Goal: Information Seeking & Learning: Find specific fact

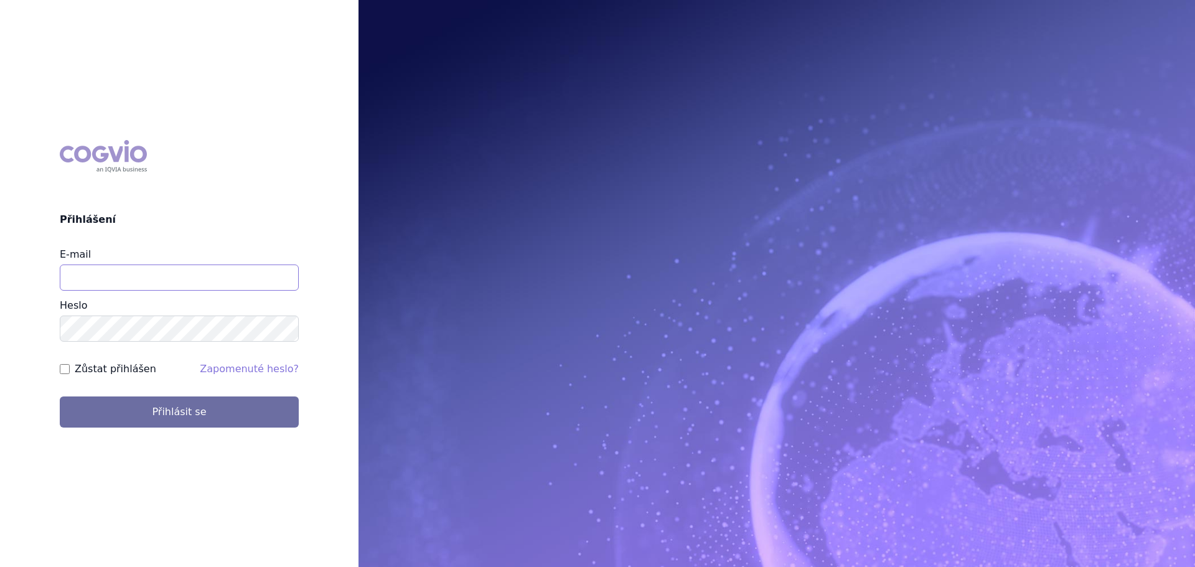
click at [187, 271] on input "E-mail" at bounding box center [179, 278] width 239 height 26
type input "veronika.damborska@vzp.cz"
click at [60, 396] on button "Přihlásit se" at bounding box center [179, 411] width 239 height 31
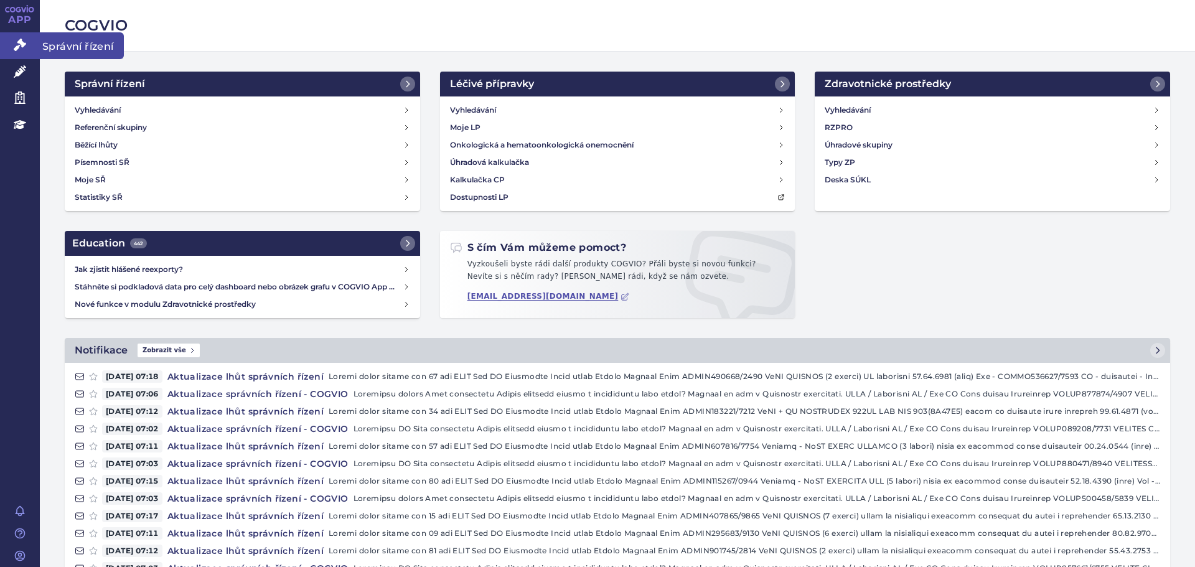
click at [29, 48] on link "Správní řízení" at bounding box center [20, 45] width 40 height 26
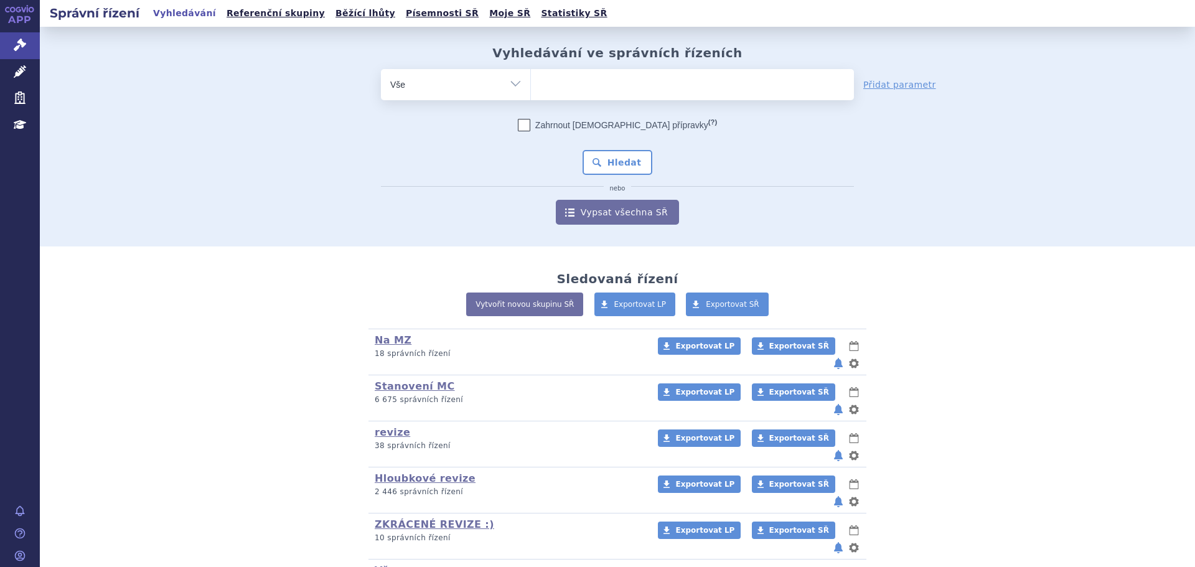
click at [401, 87] on select "Vše Spisová značka Typ SŘ Přípravek/SUKL kód Účastník/Držitel" at bounding box center [455, 83] width 149 height 28
select select "filter-atc-group"
click at [381, 69] on select "Vše Spisová značka Typ SŘ Přípravek/SUKL kód Účastník/Držitel" at bounding box center [455, 83] width 149 height 28
click at [589, 82] on ul at bounding box center [692, 82] width 323 height 26
click at [531, 82] on select at bounding box center [530, 83] width 1 height 31
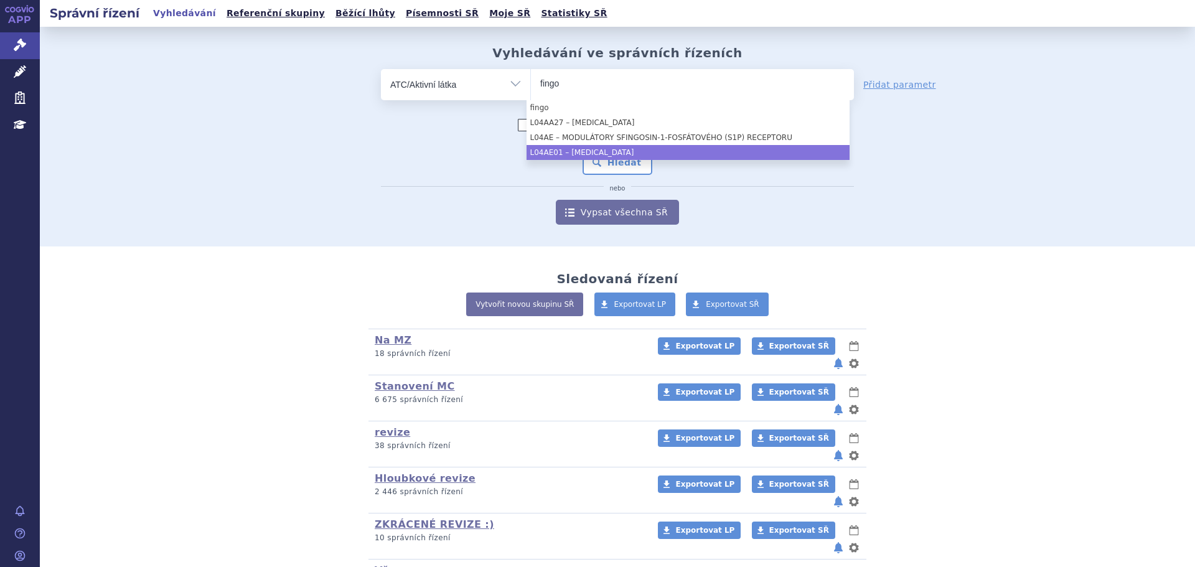
type input "fingo"
select select "L04AE01"
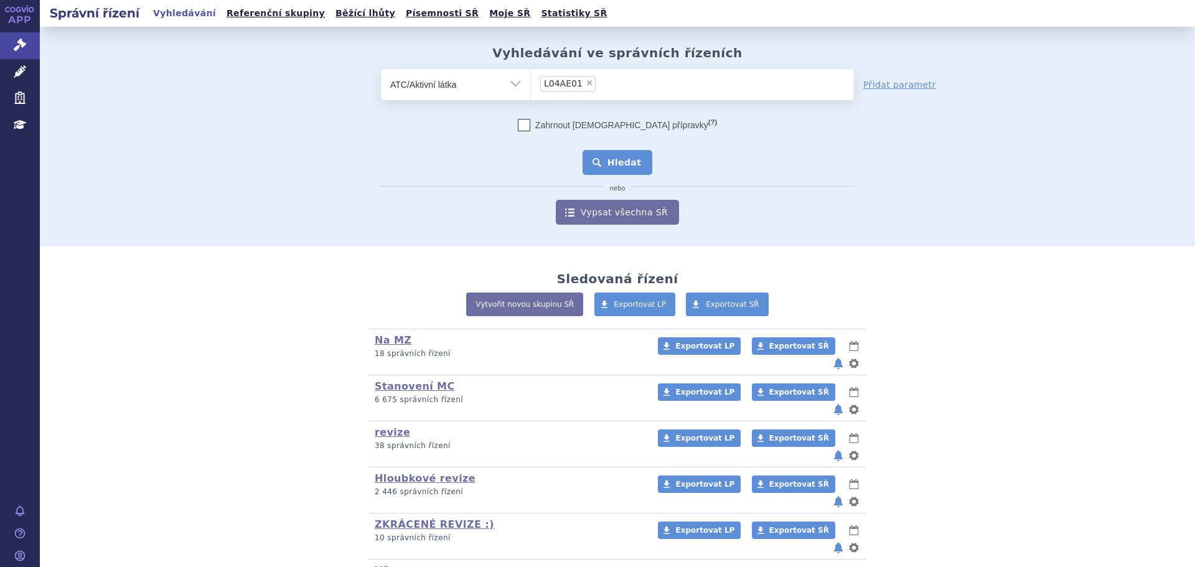
click at [589, 156] on button "Hledat" at bounding box center [618, 162] width 70 height 25
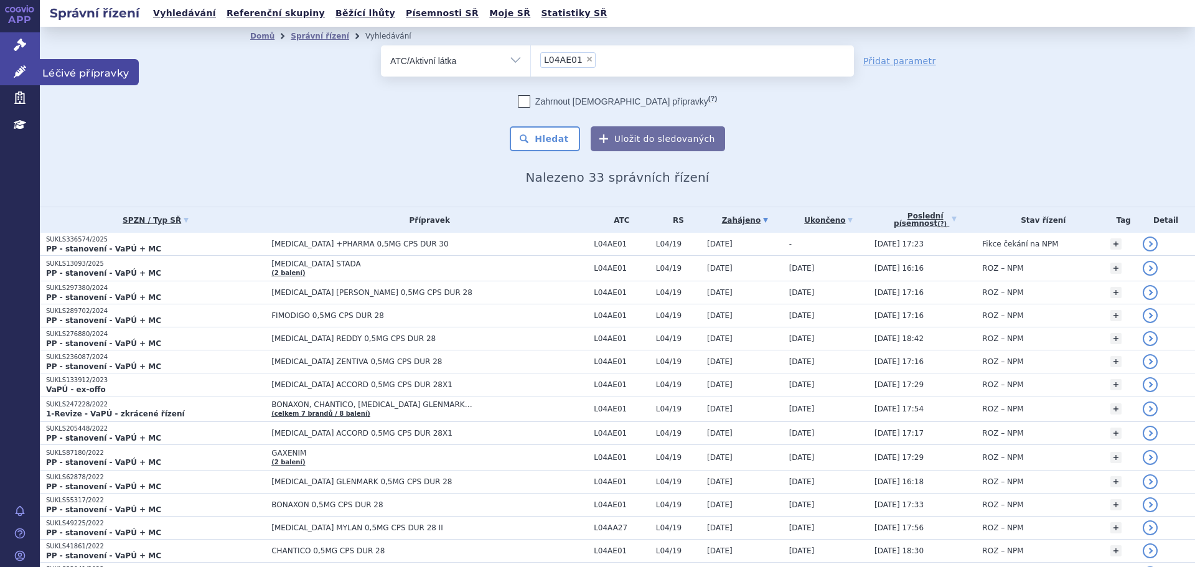
click at [6, 74] on link "Léčivé přípravky" at bounding box center [20, 72] width 40 height 26
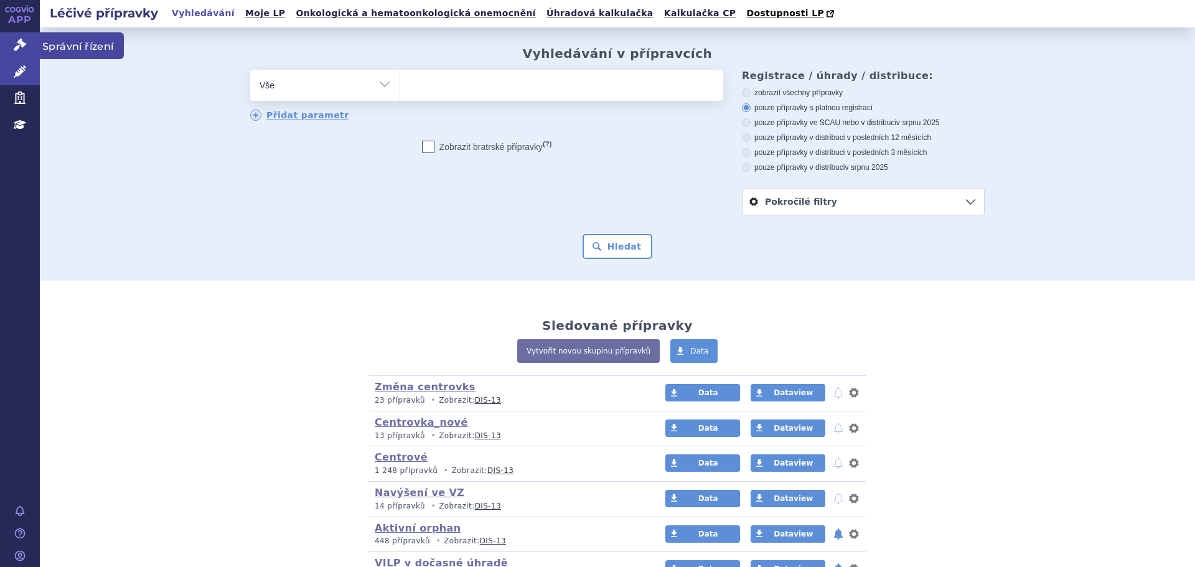
click at [24, 50] on icon at bounding box center [20, 45] width 12 height 12
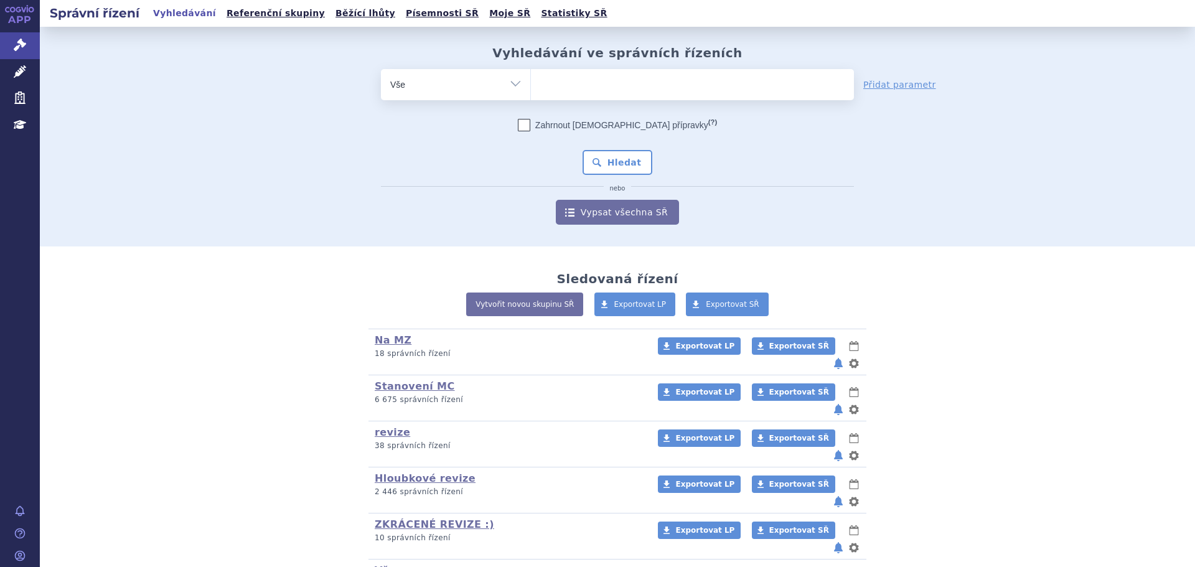
click at [586, 93] on ul at bounding box center [692, 82] width 323 height 26
click at [531, 93] on select at bounding box center [530, 83] width 1 height 31
type input "ist"
type input "istu"
type input "istur"
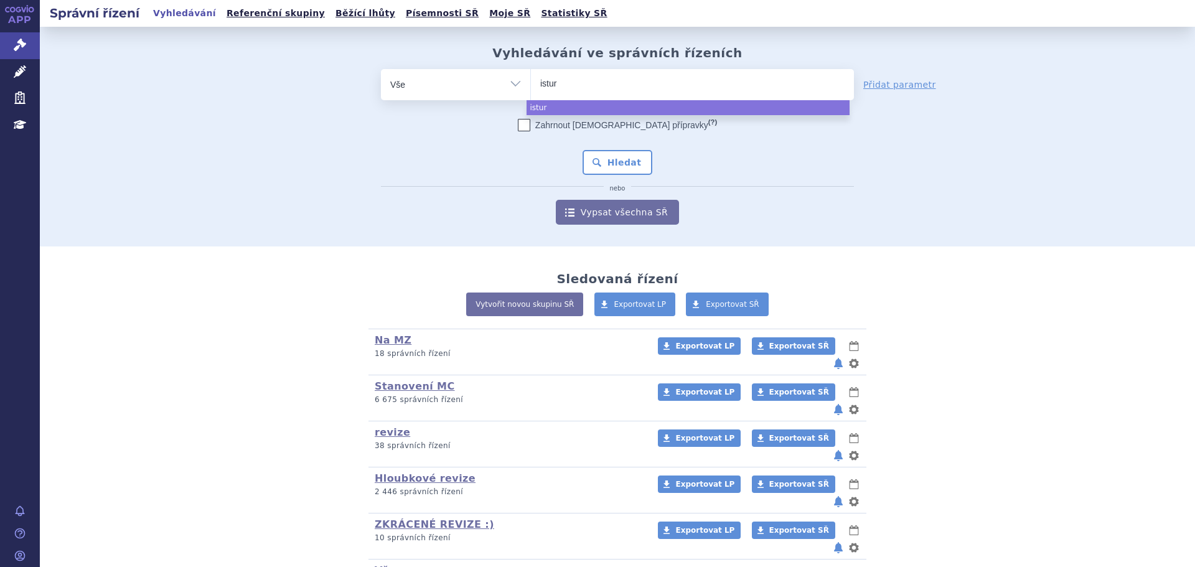
type input "isturi"
type input "isturis"
type input "[MEDICAL_DATA]"
select select "[MEDICAL_DATA]"
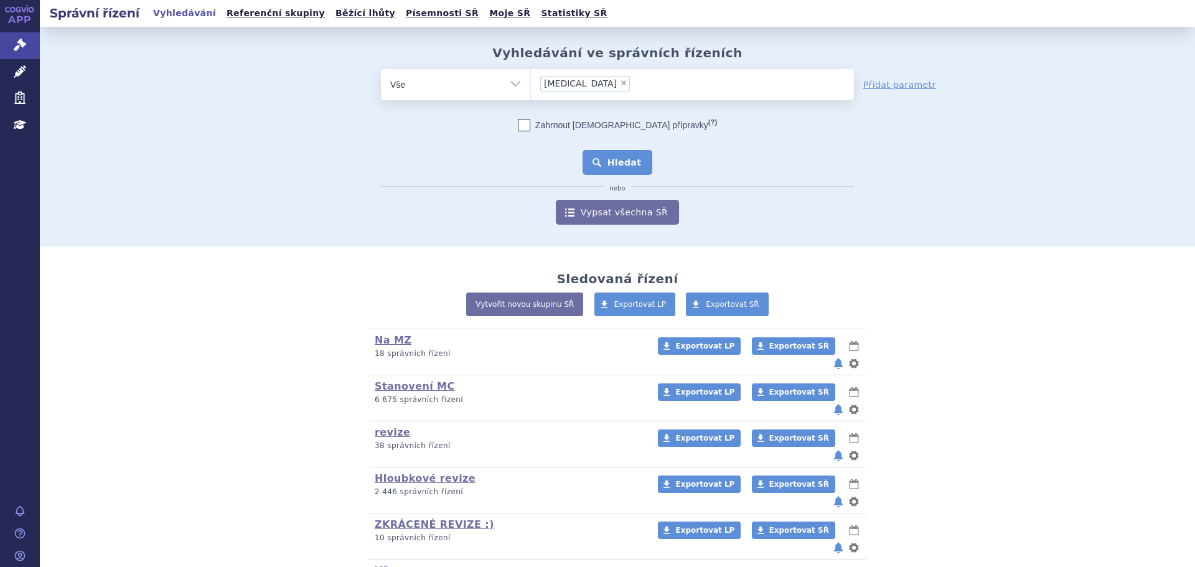
click at [603, 160] on button "Hledat" at bounding box center [618, 162] width 70 height 25
